Goal: Information Seeking & Learning: Learn about a topic

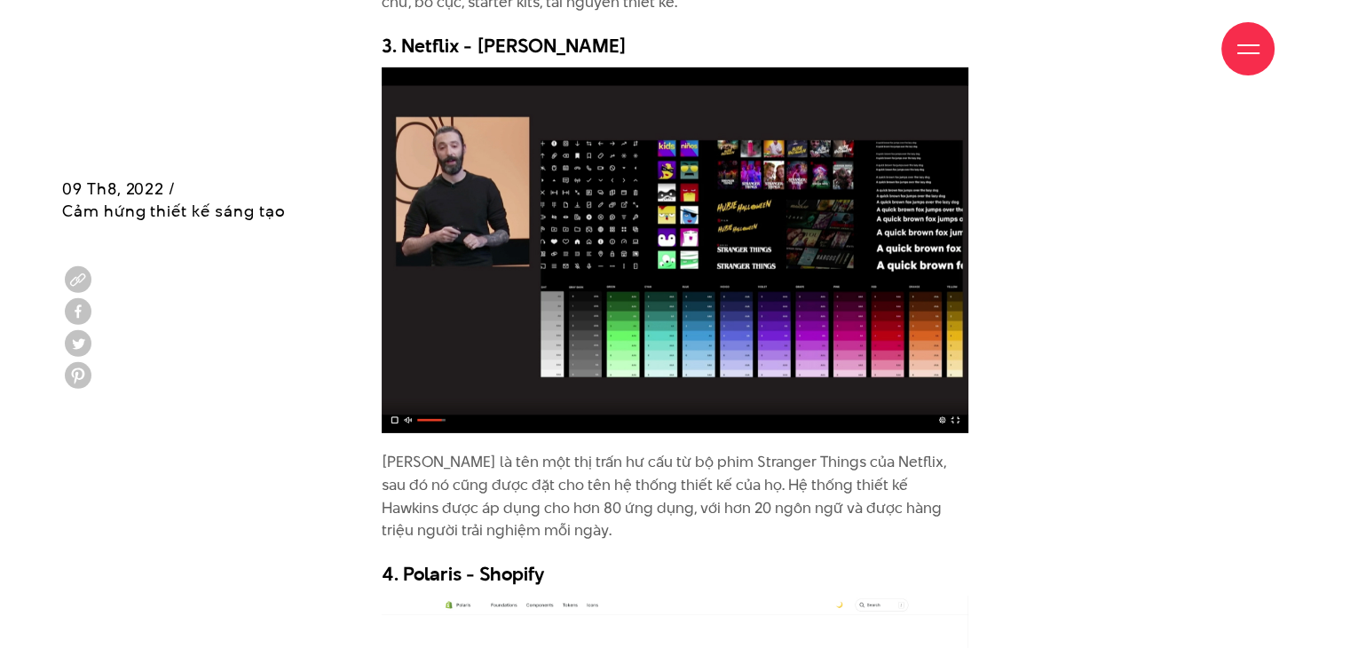
scroll to position [5680, 0]
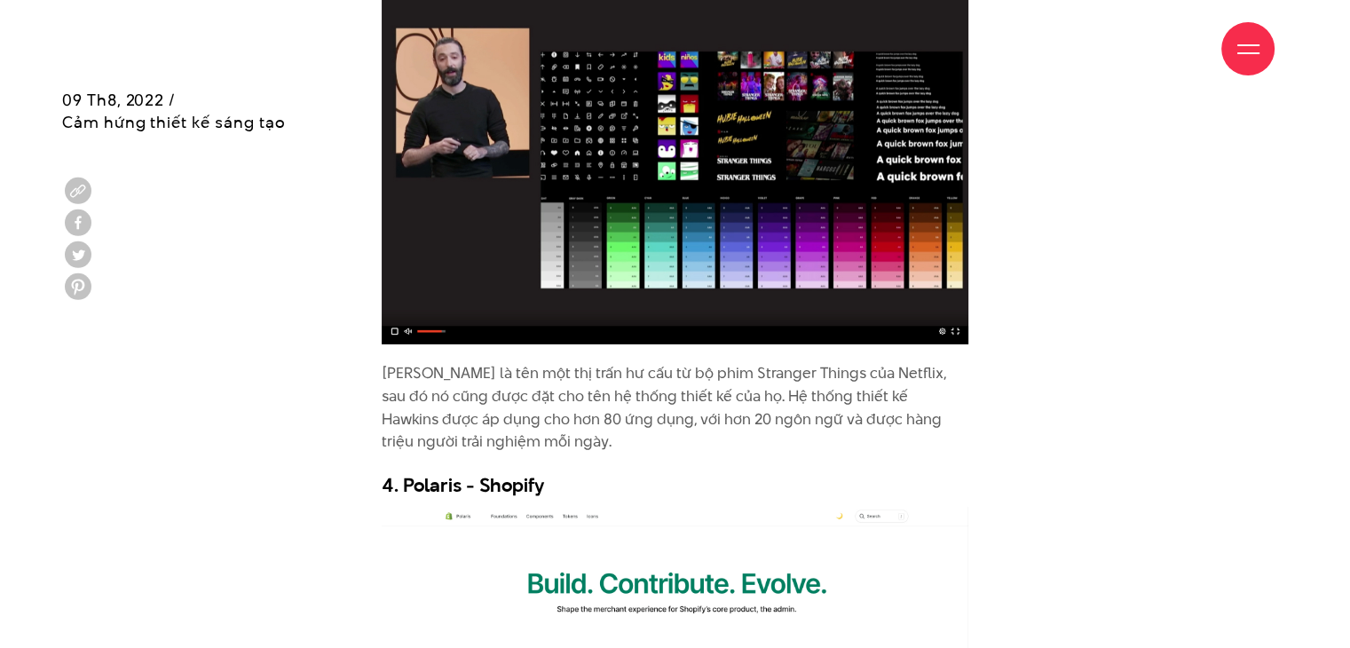
drag, startPoint x: 386, startPoint y: 355, endPoint x: 634, endPoint y: 366, distance: 247.8
click at [634, 366] on p "[PERSON_NAME] là tên một thị trấn hư cấu từ bộ phim Stranger Things của Netflix…" at bounding box center [675, 407] width 587 height 91
drag, startPoint x: 904, startPoint y: 342, endPoint x: 958, endPoint y: 342, distance: 54.1
click at [958, 362] on p "[PERSON_NAME] là tên một thị trấn hư cấu từ bộ phim Stranger Things của Netflix…" at bounding box center [675, 407] width 587 height 91
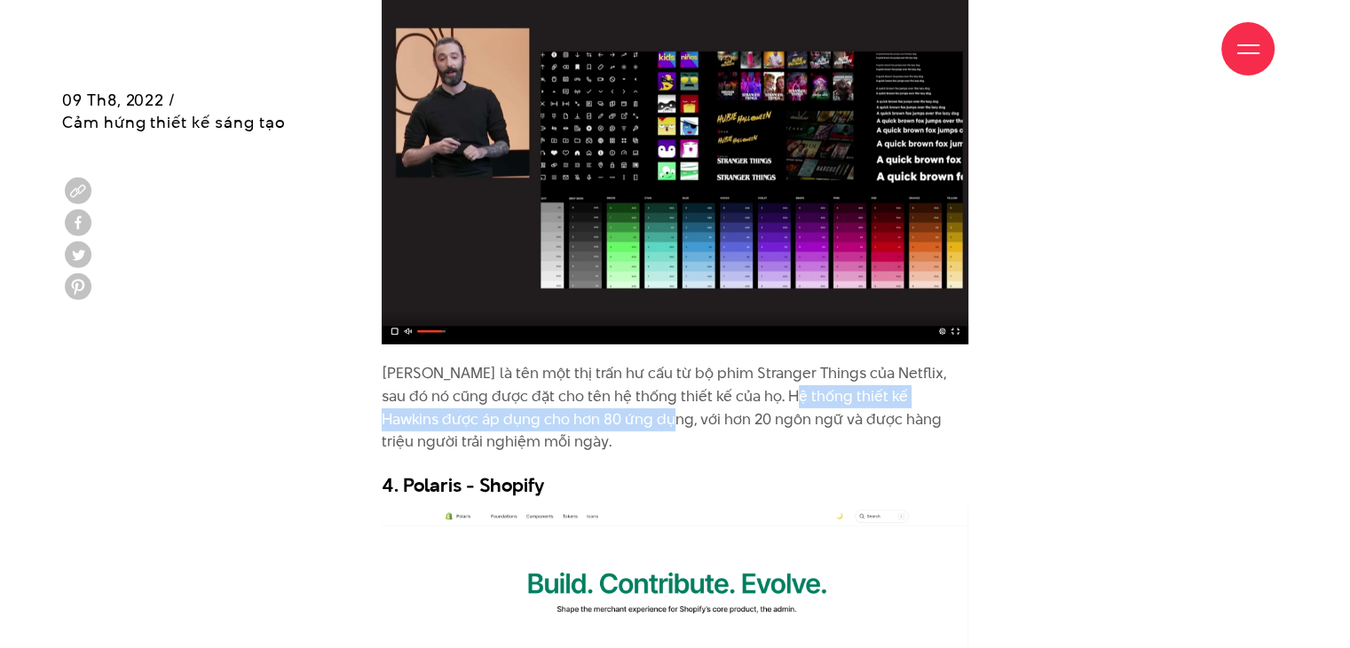
drag, startPoint x: 593, startPoint y: 375, endPoint x: 765, endPoint y: 367, distance: 172.4
click at [765, 367] on p "[PERSON_NAME] là tên một thị trấn hư cấu từ bộ phim Stranger Things của Netflix…" at bounding box center [675, 407] width 587 height 91
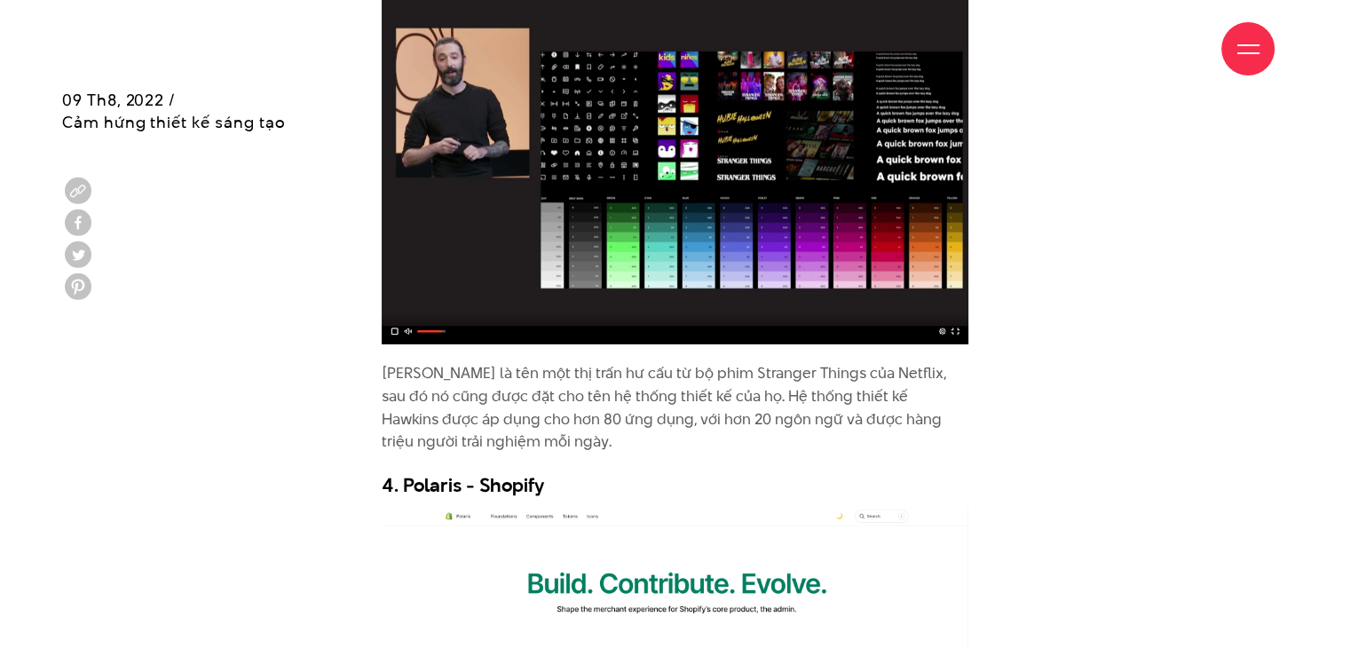
click at [779, 398] on p "[PERSON_NAME] là tên một thị trấn hư cấu từ bộ phim Stranger Things của Netflix…" at bounding box center [675, 407] width 587 height 91
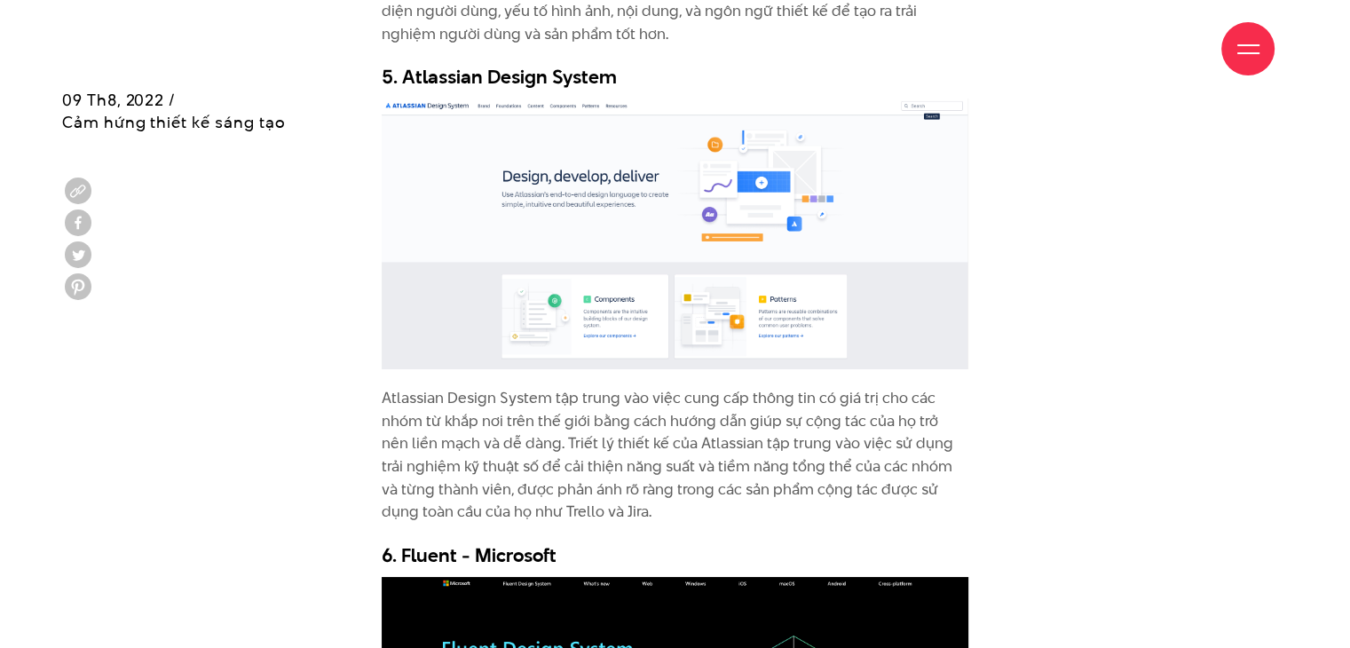
scroll to position [7011, 0]
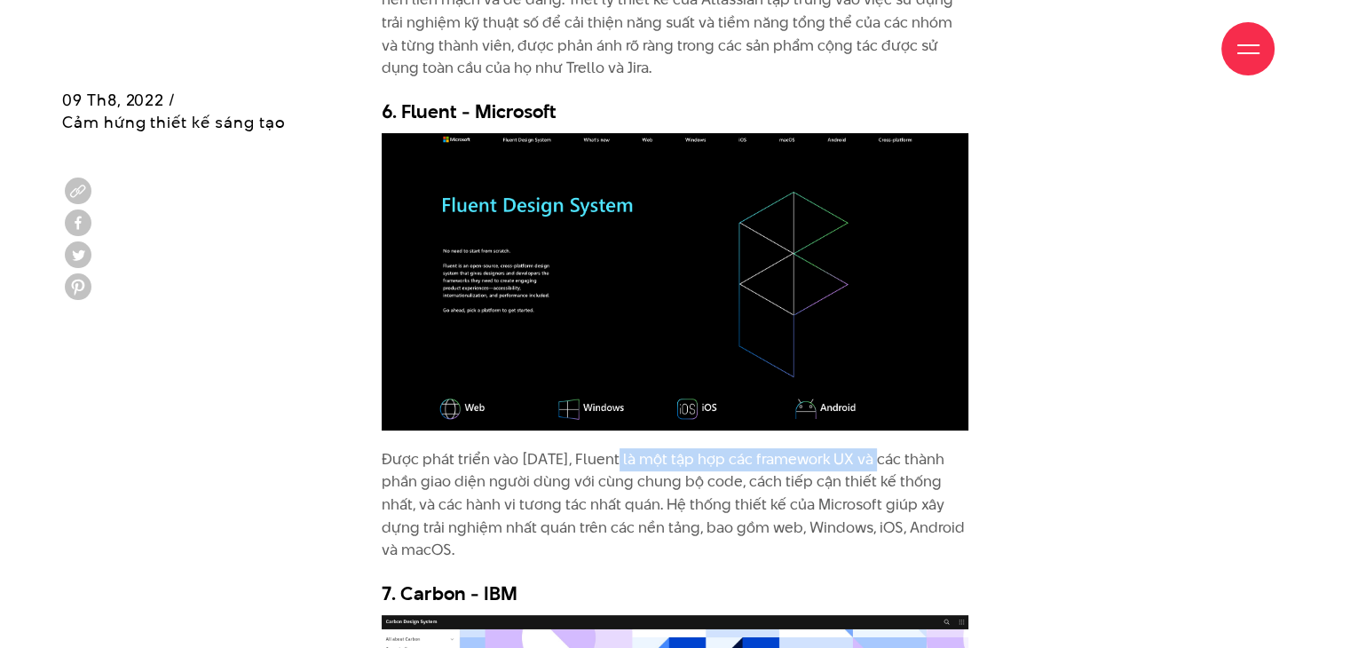
drag, startPoint x: 619, startPoint y: 427, endPoint x: 916, endPoint y: 416, distance: 297.5
click at [900, 448] on p "Được phát triển vào [DATE], Fluent là một tập hợp các framework UX và các thành…" at bounding box center [675, 505] width 587 height 114
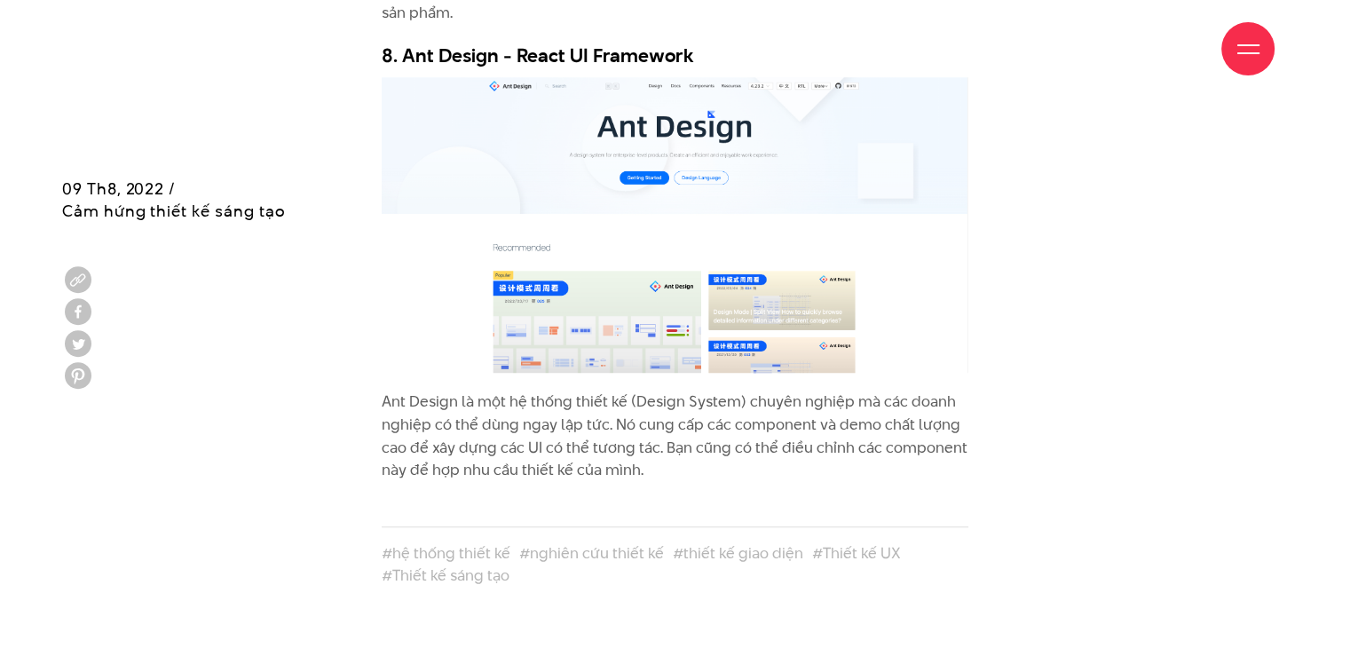
scroll to position [8165, 0]
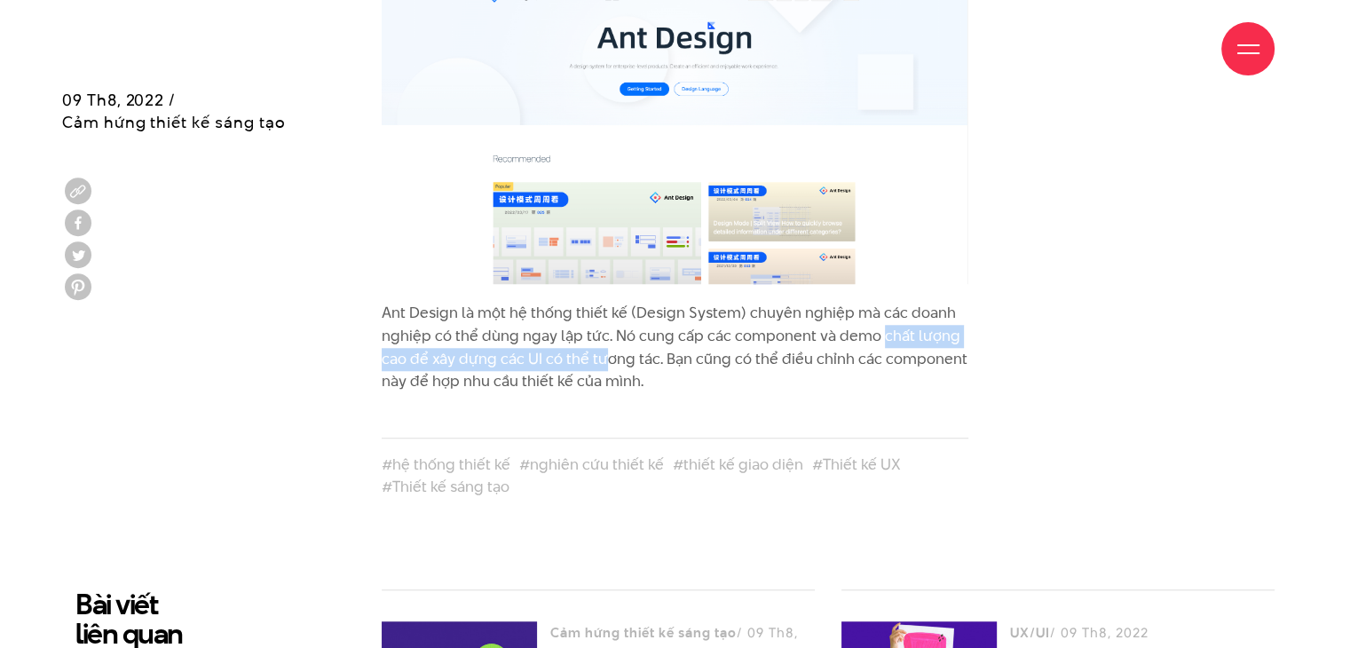
drag, startPoint x: 603, startPoint y: 292, endPoint x: 879, endPoint y: 281, distance: 275.3
click at [879, 302] on p "Ant Design là một hệ thống thiết kế (Design System) chuyên nghiệp mà các doanh …" at bounding box center [675, 347] width 587 height 91
click at [840, 313] on p "Ant Design là một hệ thống thiết kế (Design System) chuyên nghiệp mà các doanh …" at bounding box center [675, 347] width 587 height 91
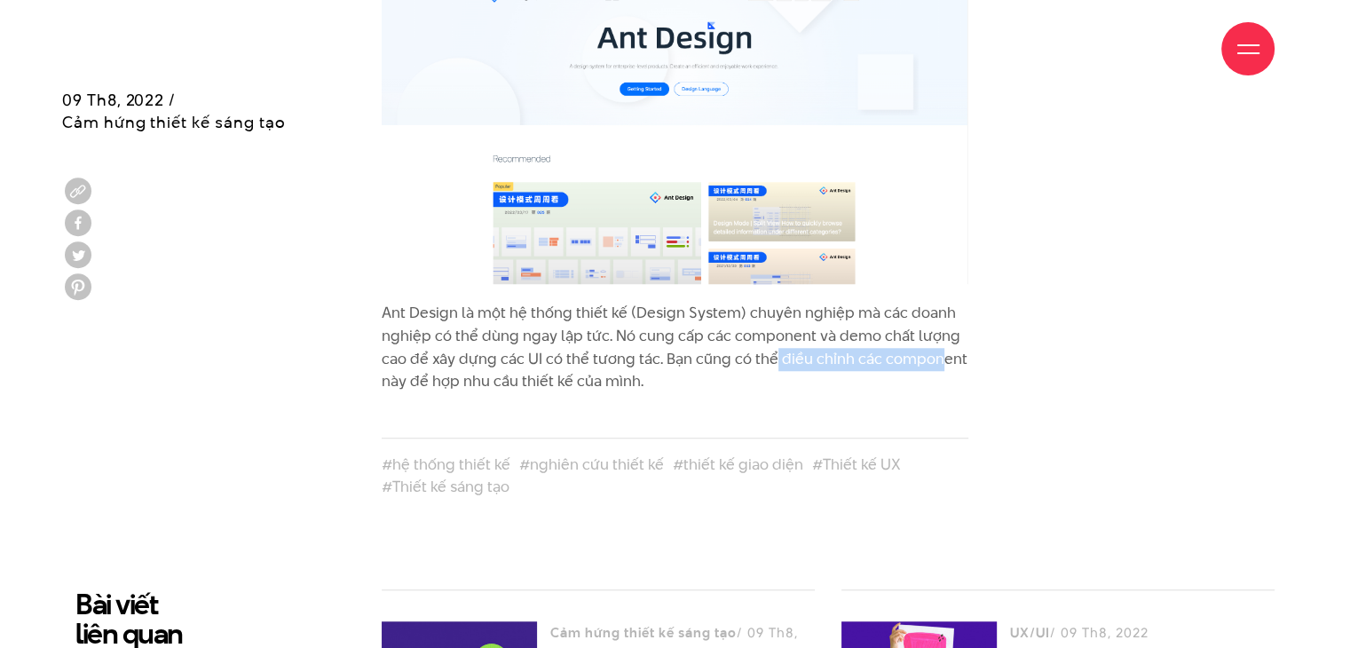
drag, startPoint x: 776, startPoint y: 310, endPoint x: 941, endPoint y: 306, distance: 165.1
click at [941, 306] on p "Ant Design là một hệ thống thiết kế (Design System) chuyên nghiệp mà các doanh …" at bounding box center [675, 347] width 587 height 91
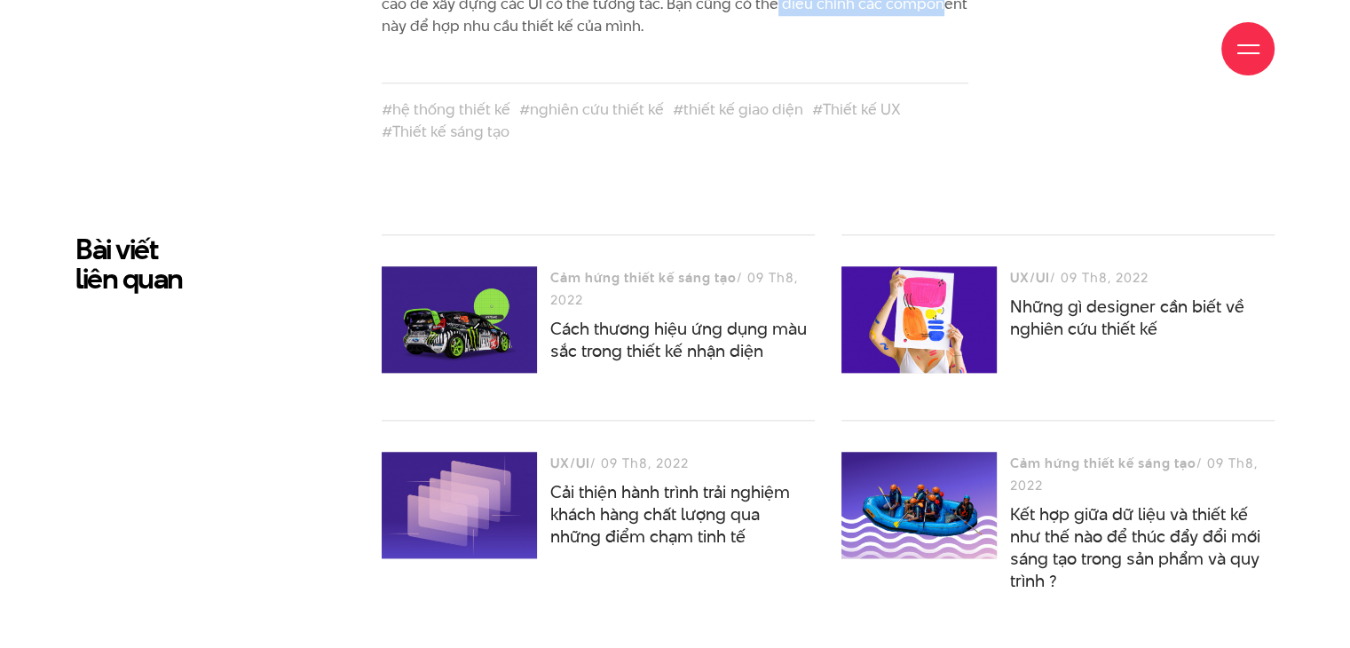
scroll to position [8697, 0]
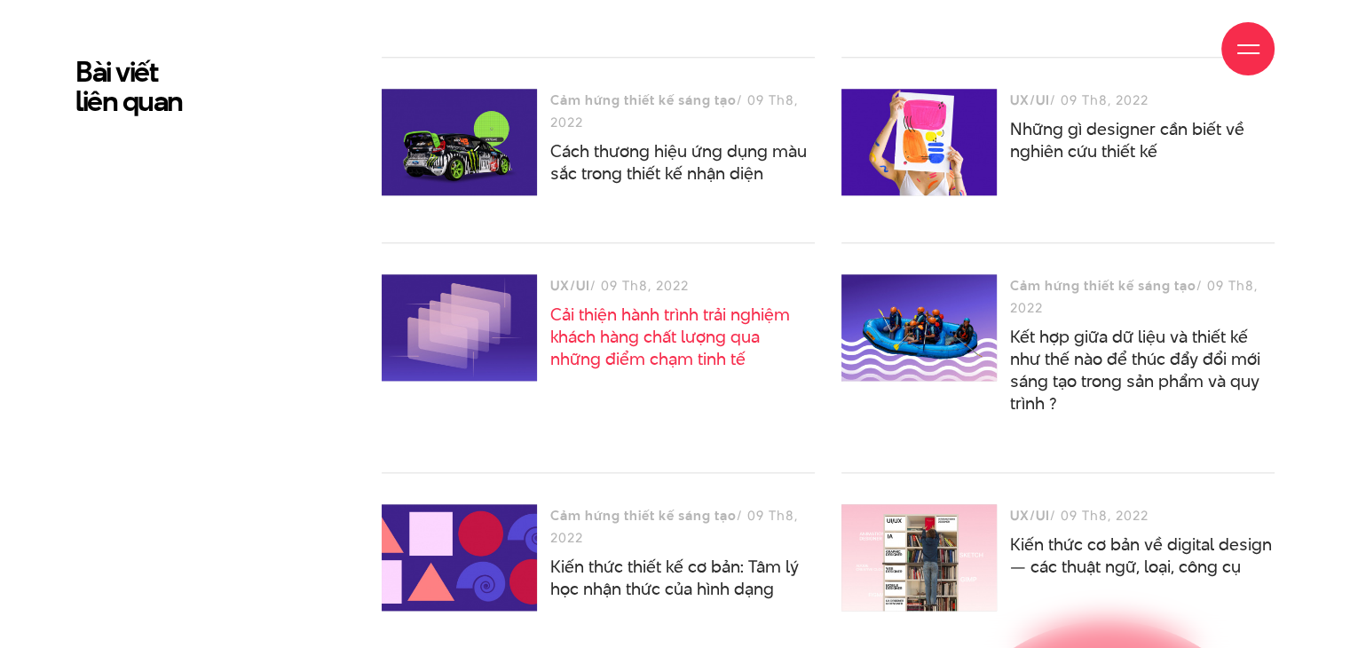
click at [703, 303] on link "Cải thiện hành trình trải nghiệm khách hàng chất lượng qua những điểm chạm tinh…" at bounding box center [670, 337] width 240 height 68
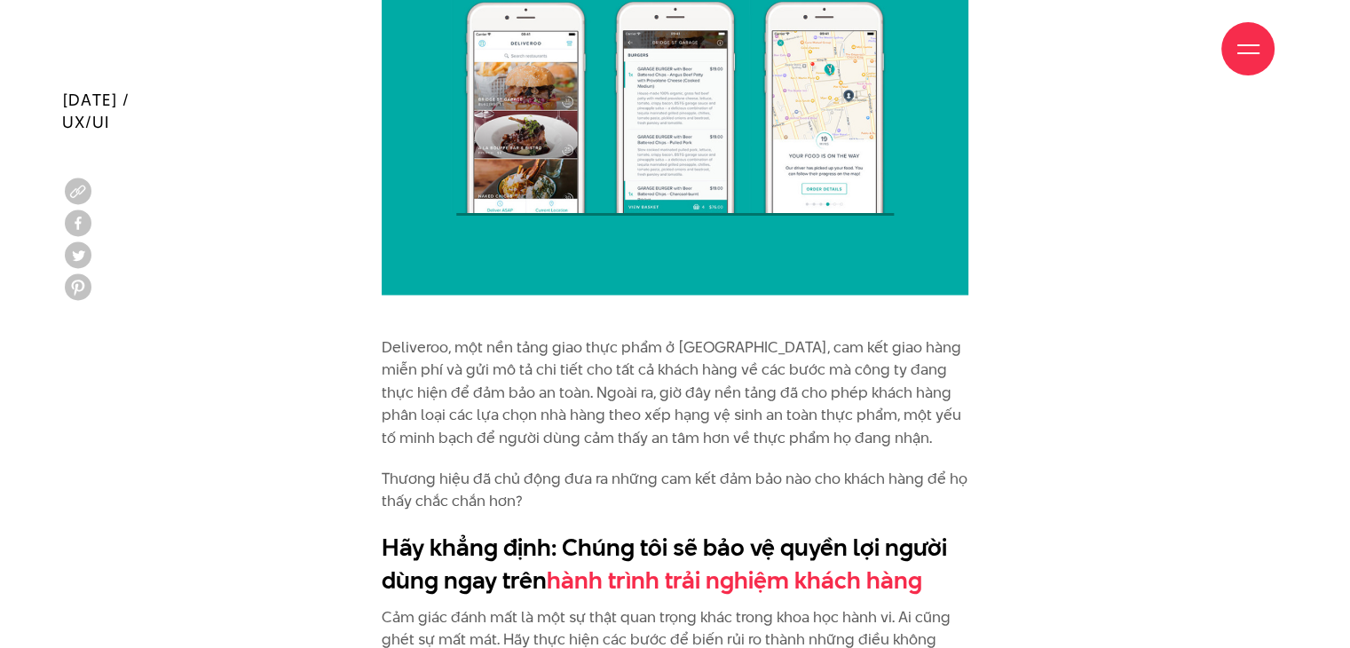
scroll to position [3372, 0]
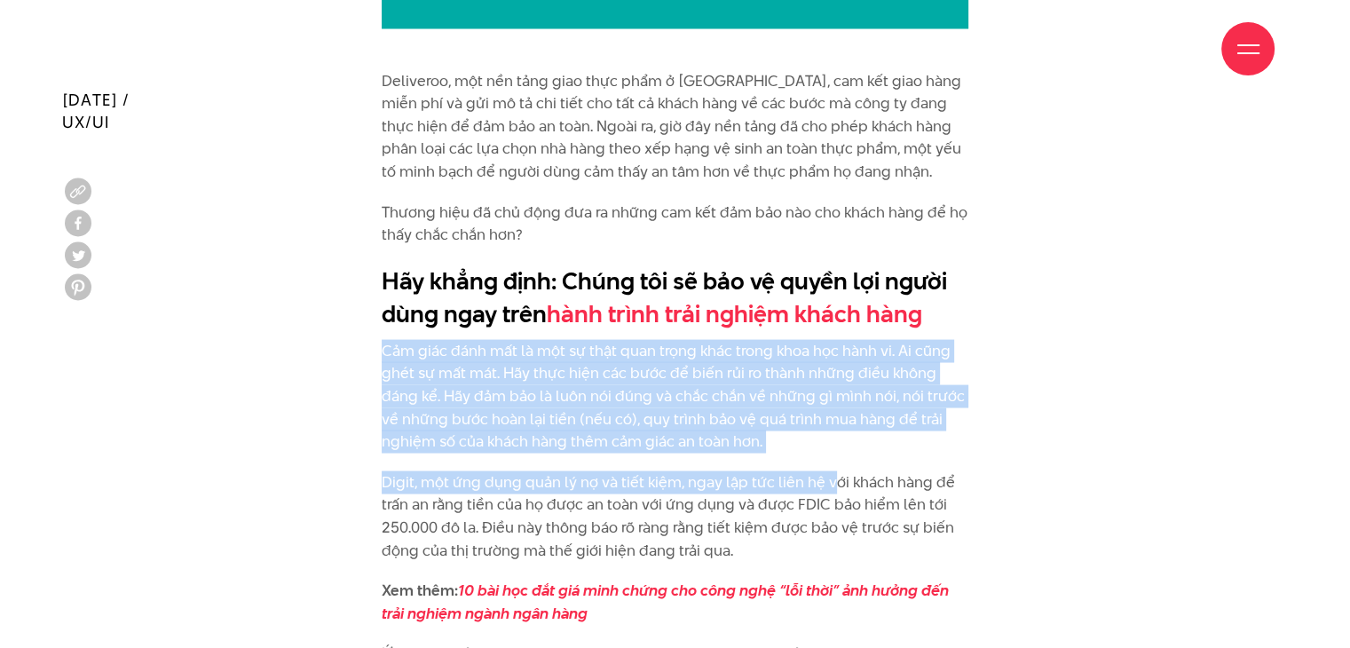
drag, startPoint x: 374, startPoint y: 335, endPoint x: 826, endPoint y: 447, distance: 466.4
click at [826, 447] on div "Kể cả những khách hàng ưu tiên tương tác trực tiếp với brand cũng dần chỉ còn g…" at bounding box center [674, 266] width 613 height 4011
click at [840, 422] on p "Cảm giác đánh mất là một sự thật quan trọng khác trong khoa học hành vi. Ai cũn…" at bounding box center [675, 396] width 587 height 114
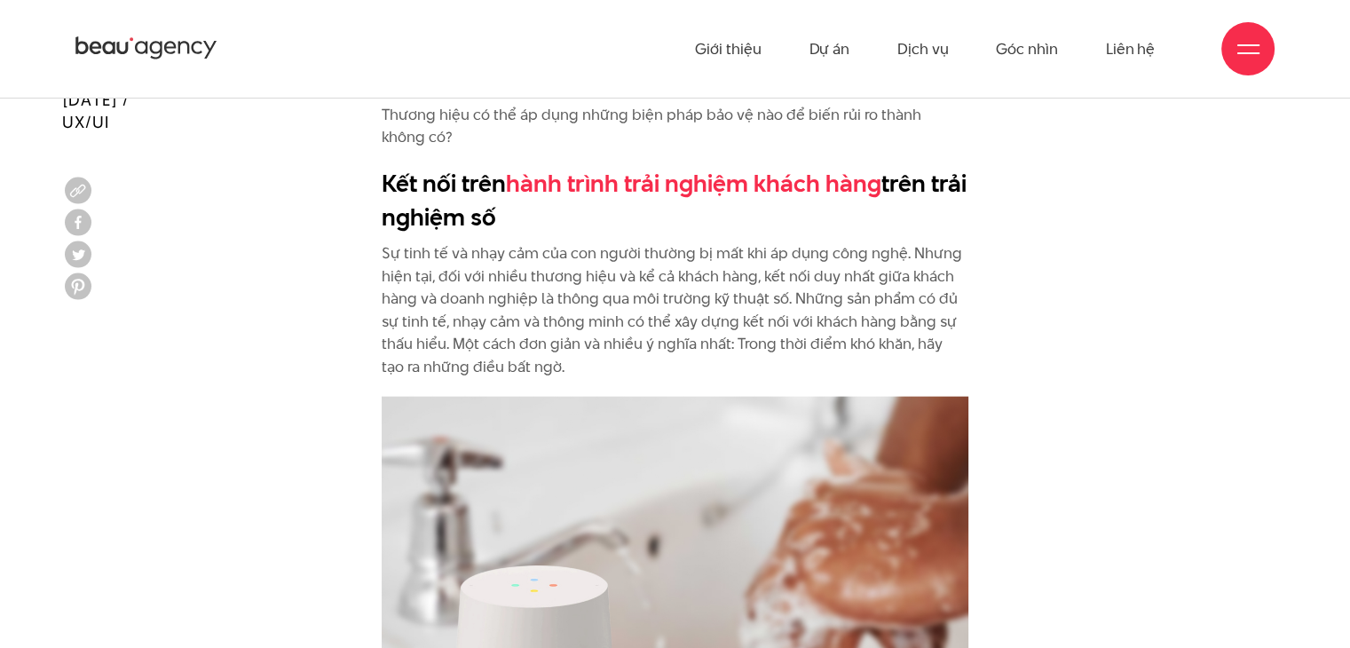
scroll to position [3905, 0]
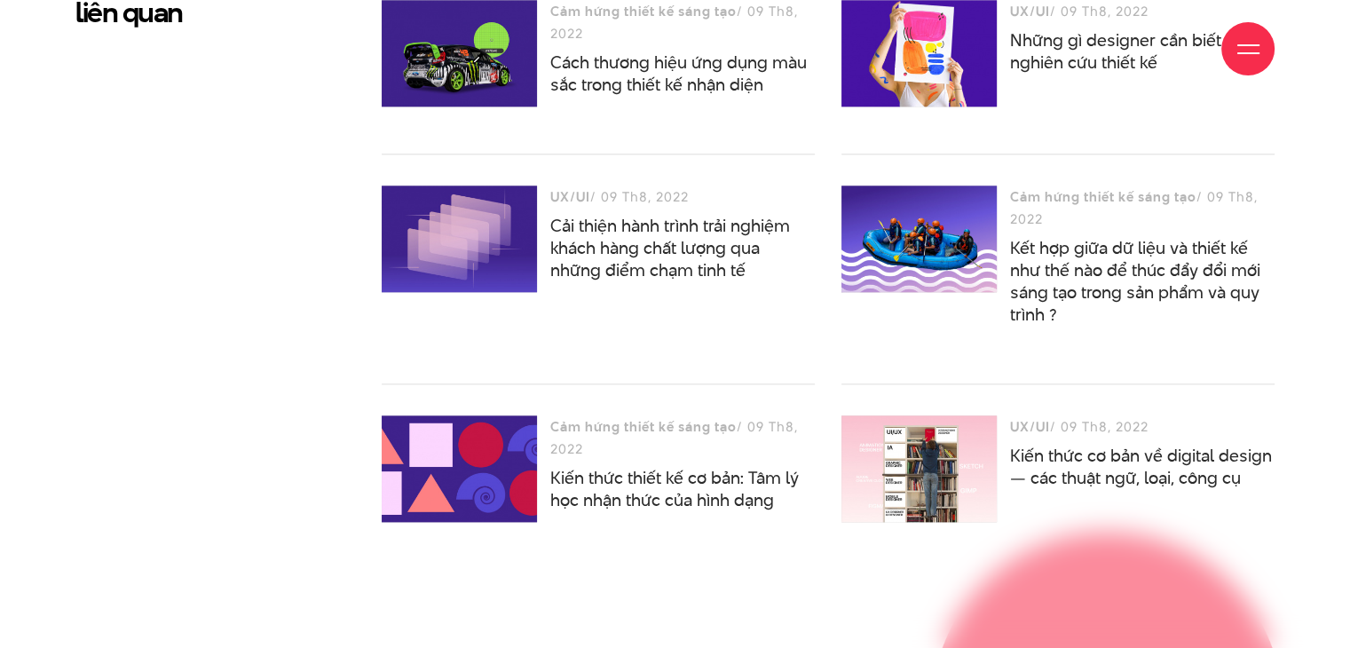
scroll to position [8875, 0]
